Goal: Information Seeking & Learning: Learn about a topic

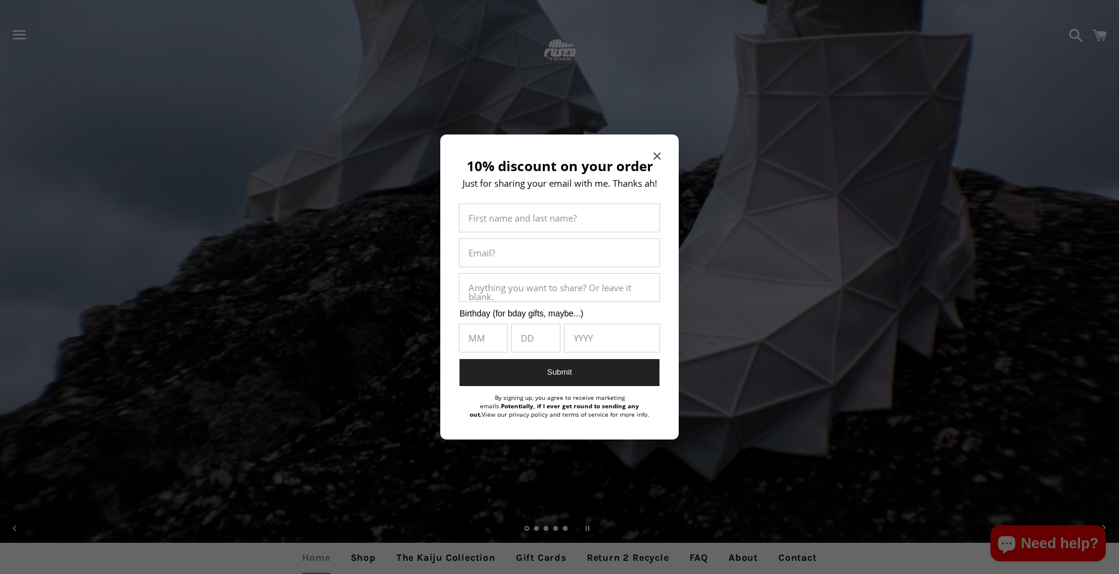
click at [13, 35] on div at bounding box center [559, 287] width 1119 height 574
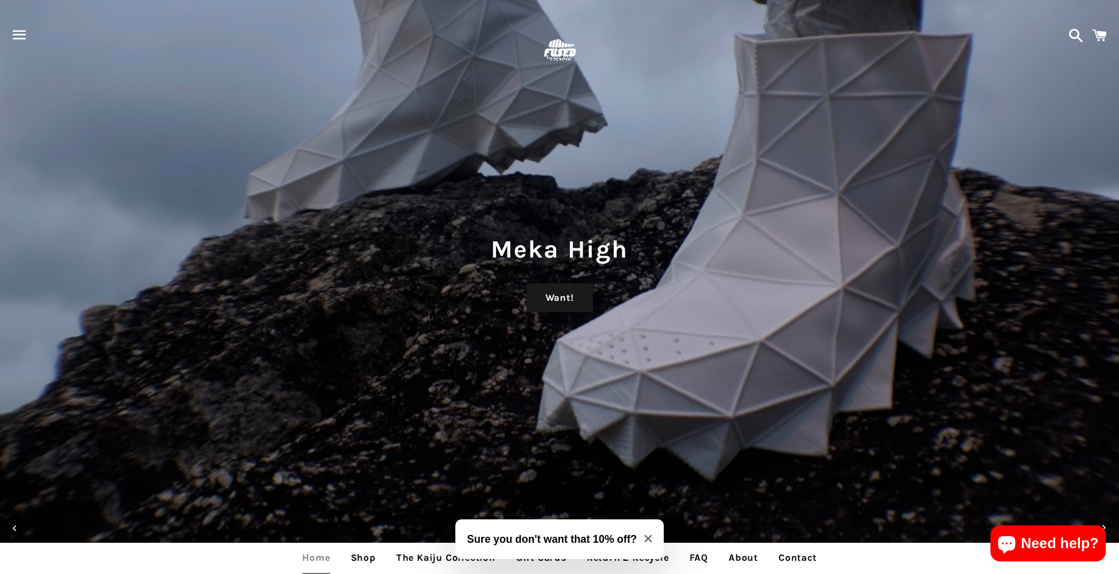
click at [13, 33] on span "button" at bounding box center [19, 35] width 27 height 36
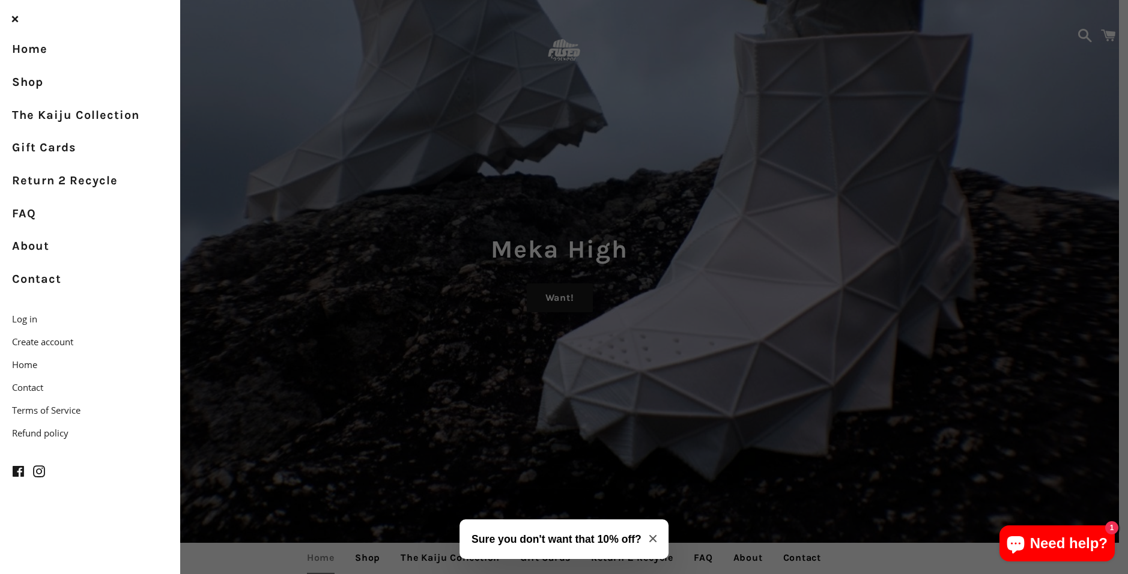
click at [435, 384] on div "Menu Search Cart Meka High Want! Kodo Translucent Get! FUSED Kodo Love! FUSED E…" at bounding box center [564, 287] width 1128 height 574
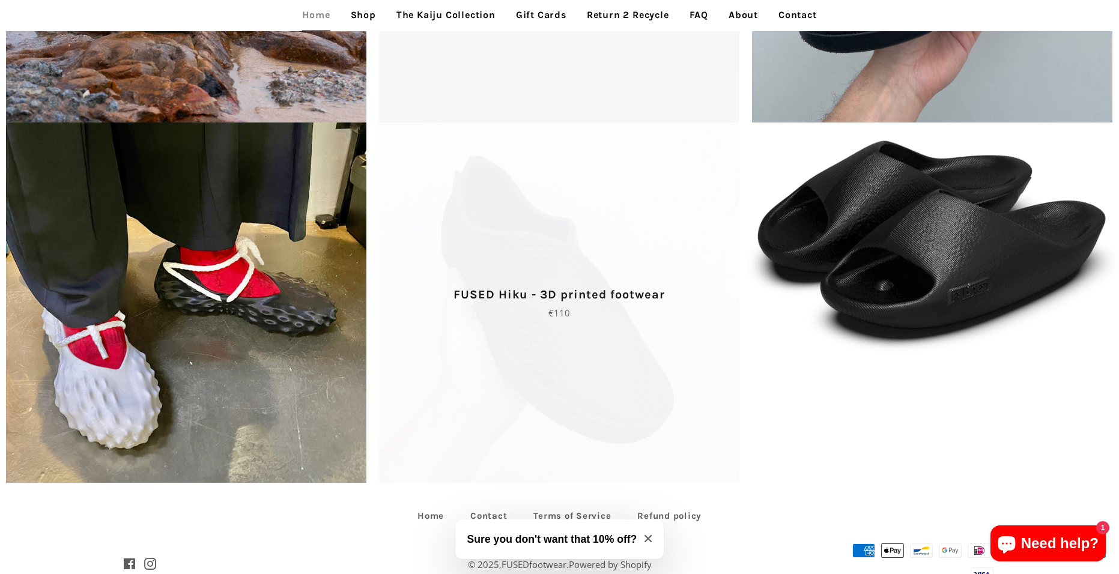
scroll to position [3057, 0]
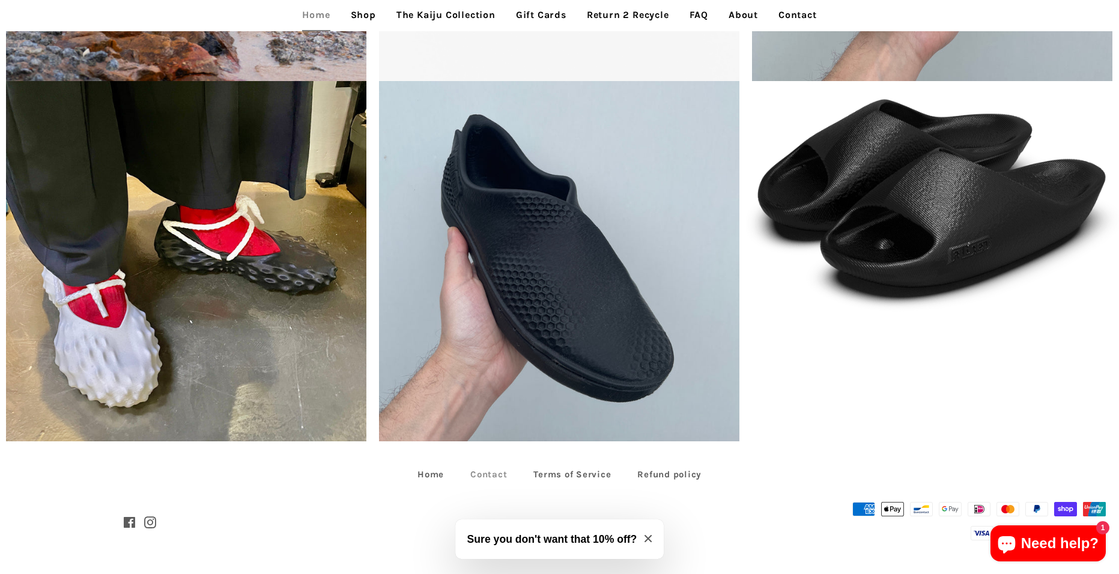
click at [483, 476] on link "Contact" at bounding box center [488, 474] width 61 height 19
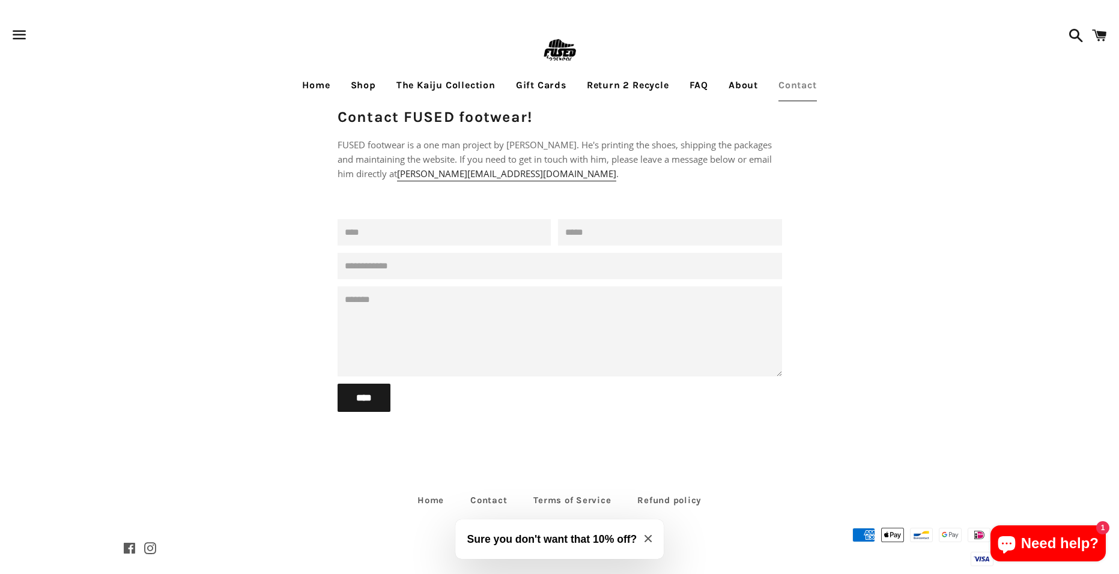
click at [745, 89] on link "About" at bounding box center [743, 85] width 47 height 30
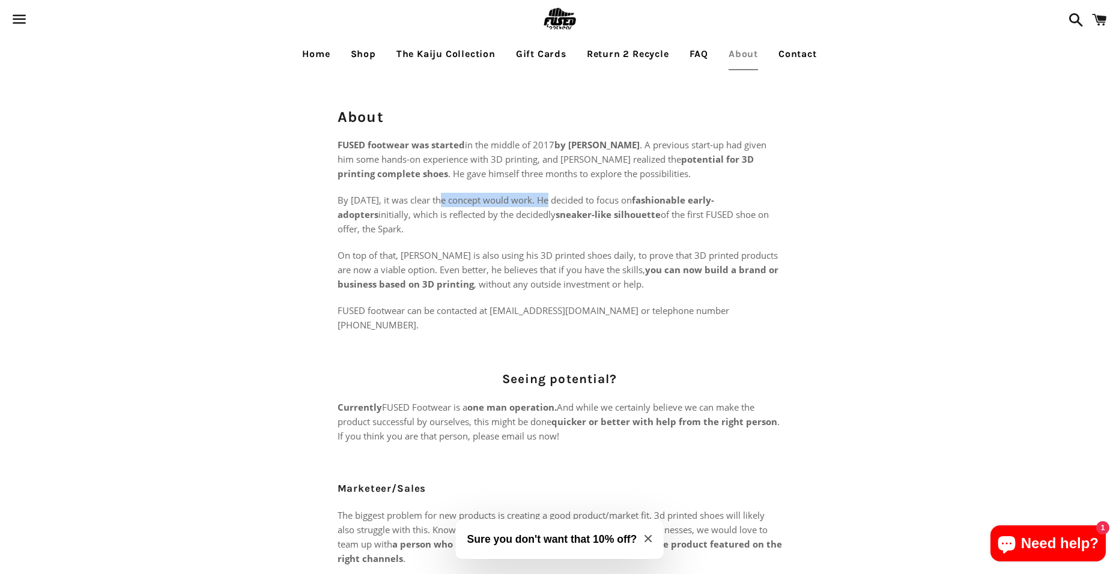
drag, startPoint x: 450, startPoint y: 205, endPoint x: 602, endPoint y: 205, distance: 152.0
click at [602, 205] on p "By [DATE], it was clear the concept would work. He decided to focus on fashiona…" at bounding box center [560, 214] width 444 height 43
click at [602, 205] on p "By September of 2017, it was clear the concept would work. He decided to focus …" at bounding box center [560, 214] width 444 height 43
